Goal: Navigation & Orientation: Find specific page/section

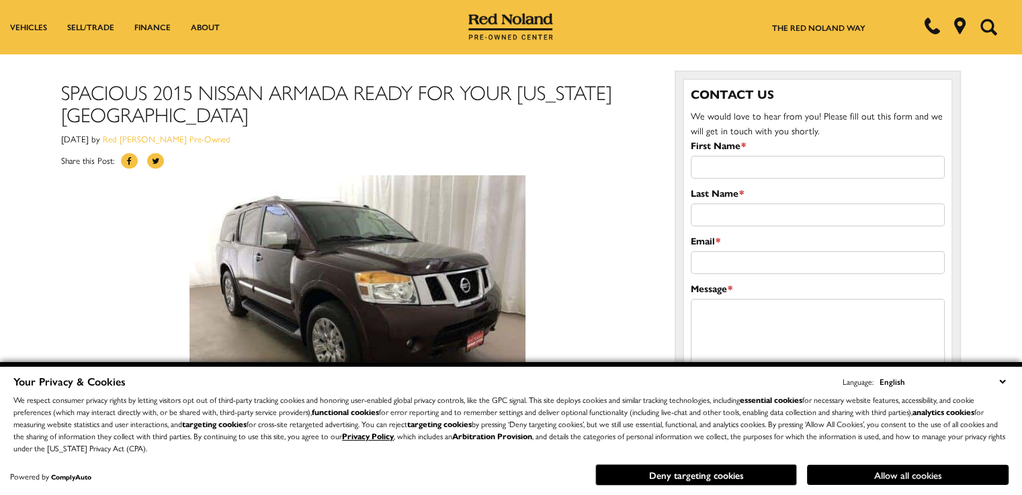
click at [866, 467] on button "Allow all cookies" at bounding box center [908, 475] width 202 height 20
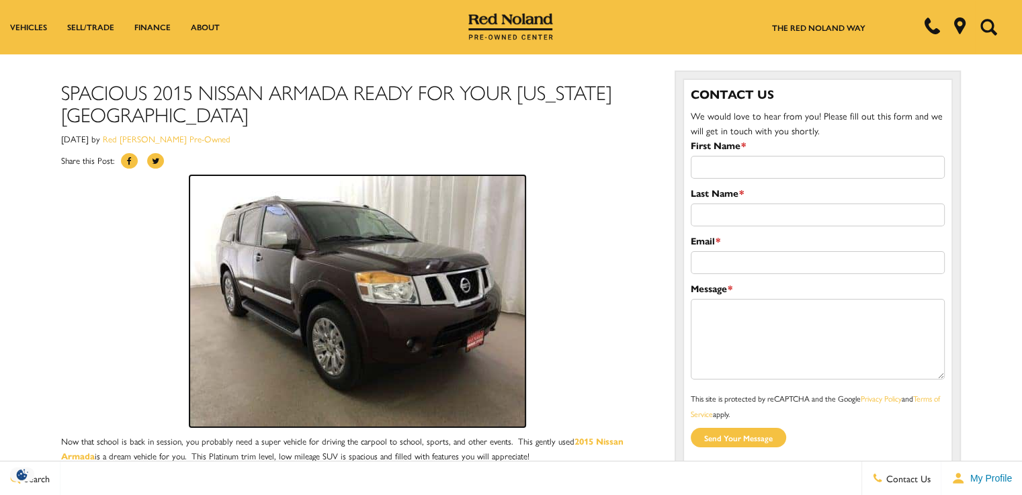
click at [345, 280] on img at bounding box center [357, 301] width 336 height 252
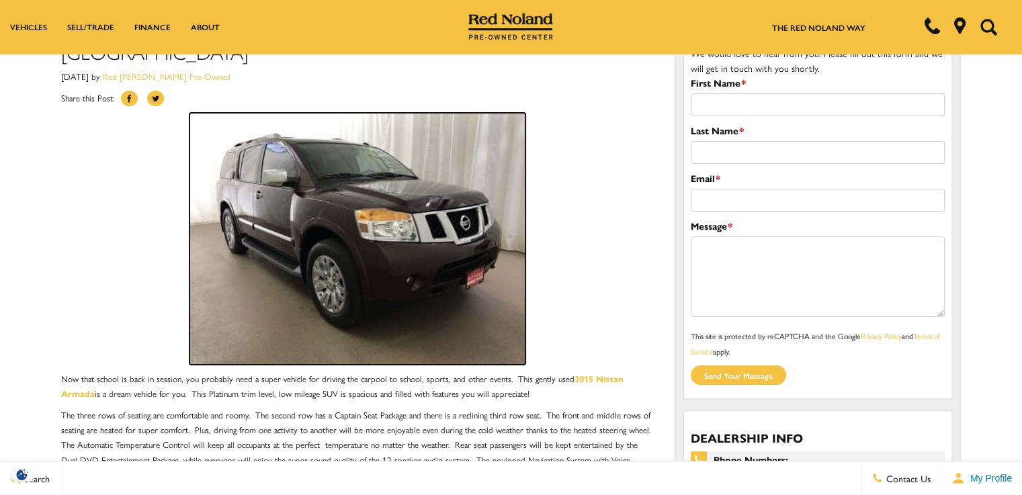
scroll to position [66, 0]
